Goal: Transaction & Acquisition: Purchase product/service

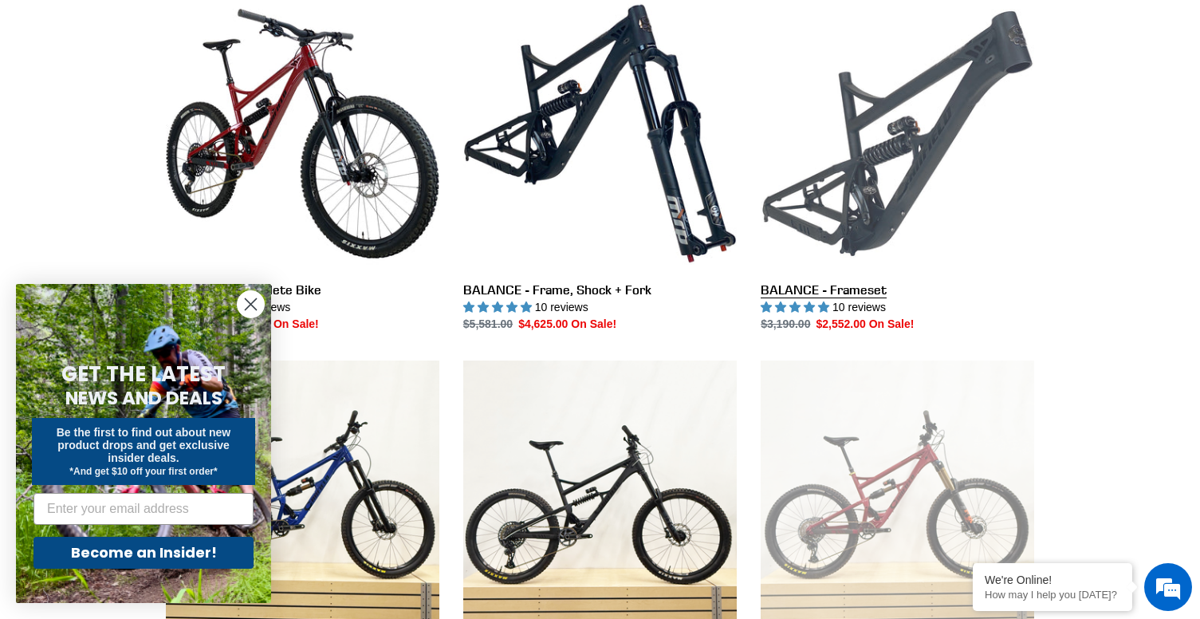
click at [878, 286] on link "BALANCE - Frameset" at bounding box center [898, 165] width 274 height 336
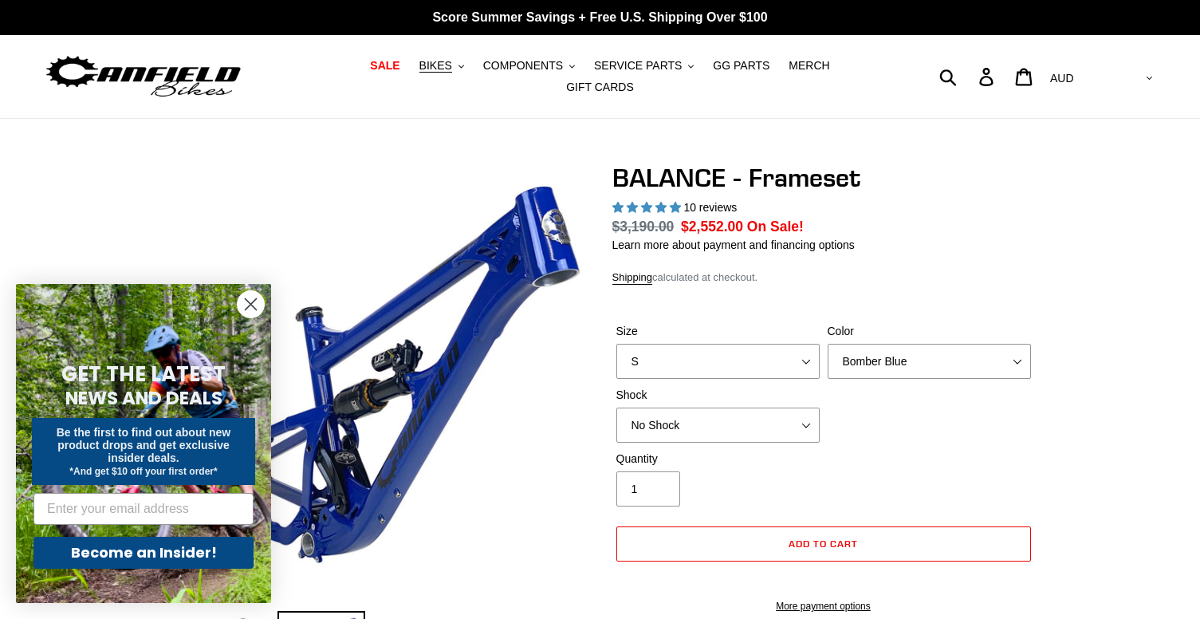
select select "highest-rating"
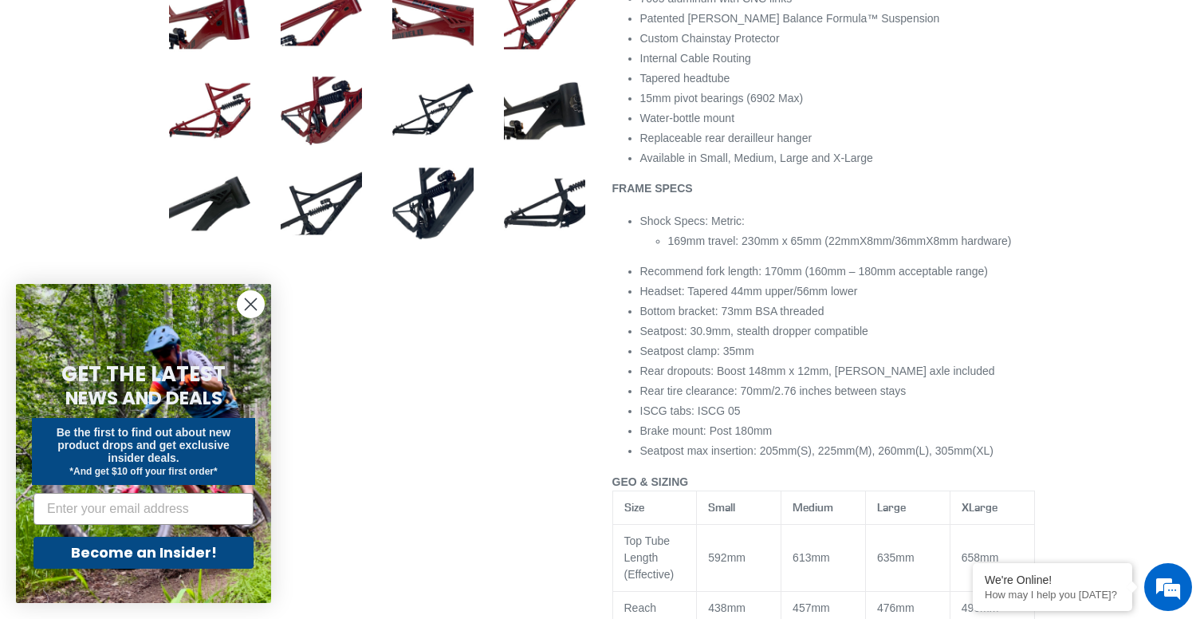
scroll to position [957, 0]
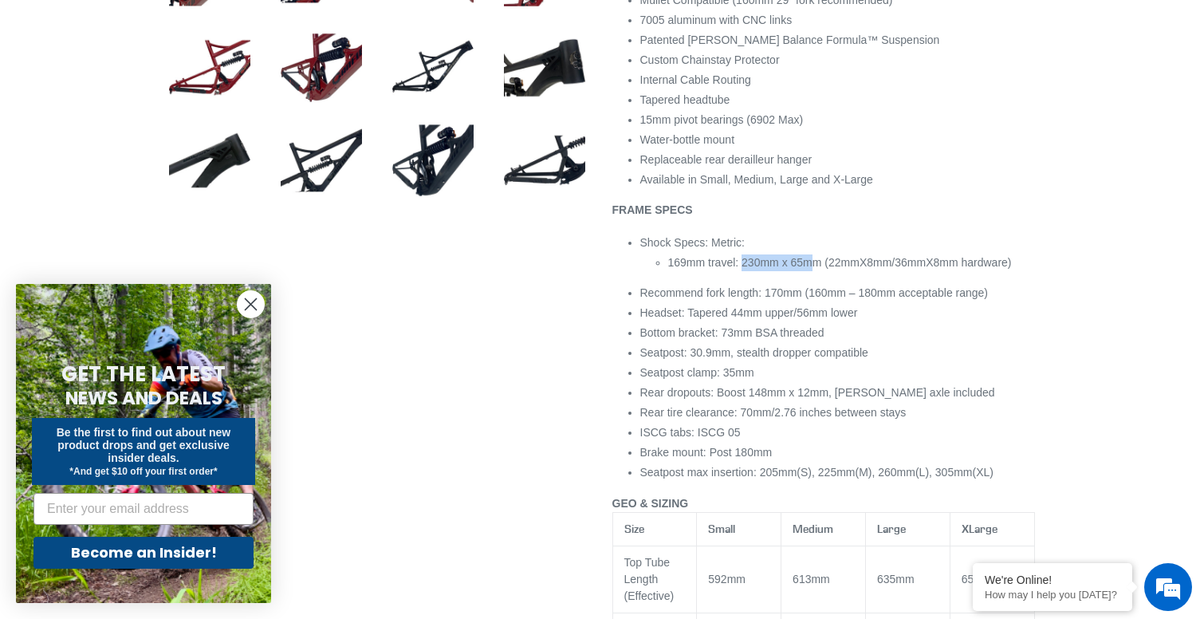
drag, startPoint x: 745, startPoint y: 270, endPoint x: 808, endPoint y: 266, distance: 63.1
click at [808, 266] on span "169mm travel: 230mm x 65mm (22mmX8mm/36mmX8mm hardware)" at bounding box center [840, 262] width 344 height 13
